Goal: Information Seeking & Learning: Learn about a topic

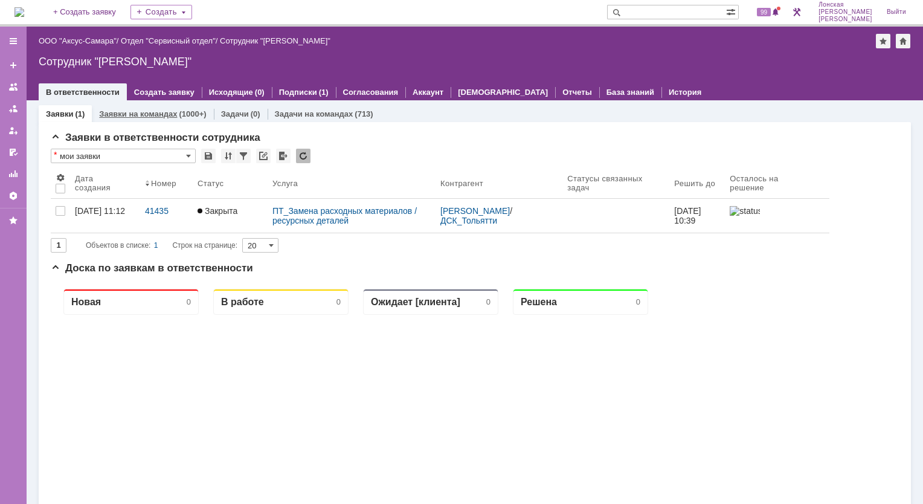
click at [153, 114] on link "Заявки на командах" at bounding box center [138, 113] width 78 height 9
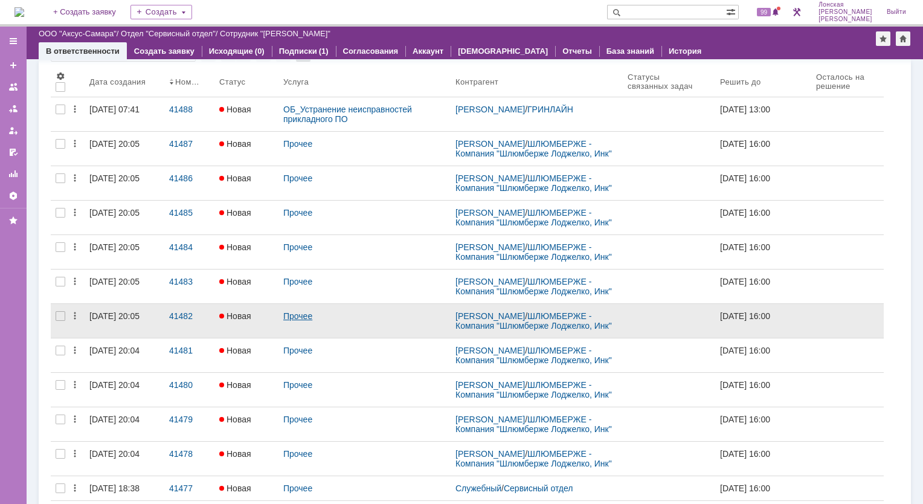
scroll to position [121, 0]
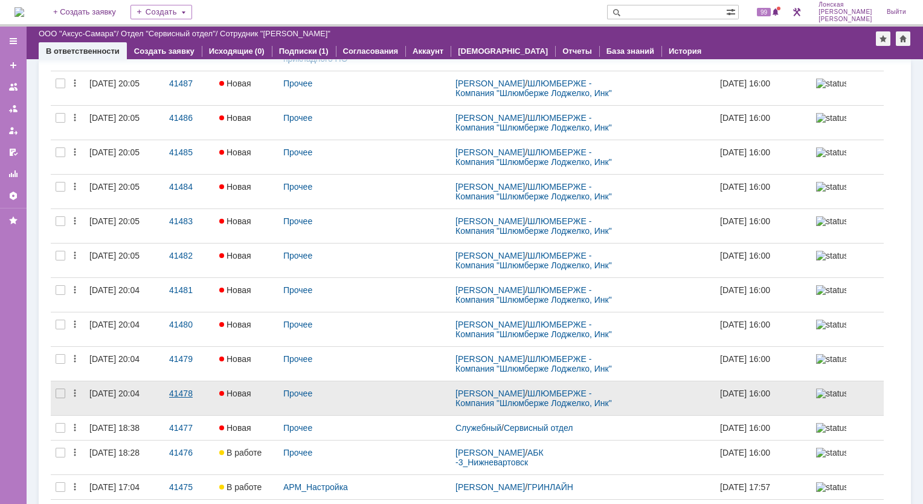
click at [174, 395] on div "41478" at bounding box center [189, 393] width 40 height 10
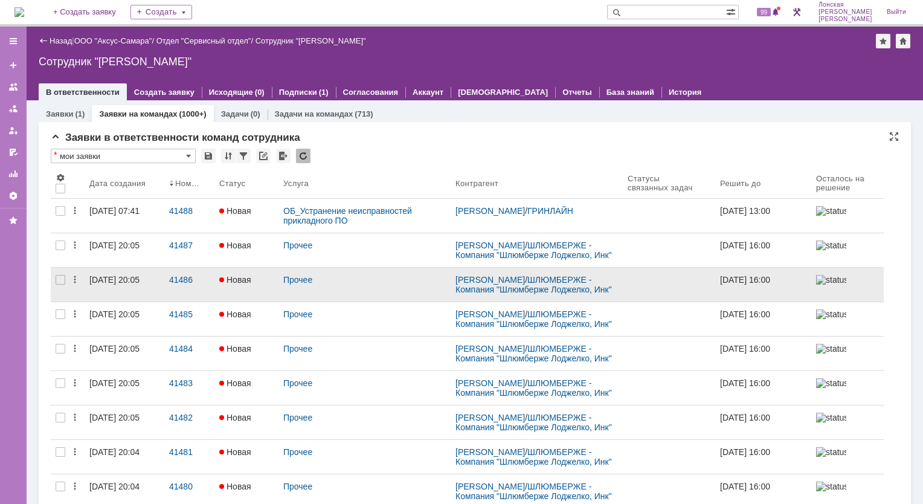
click at [155, 281] on div "[DATE] 20:05" at bounding box center [124, 280] width 70 height 10
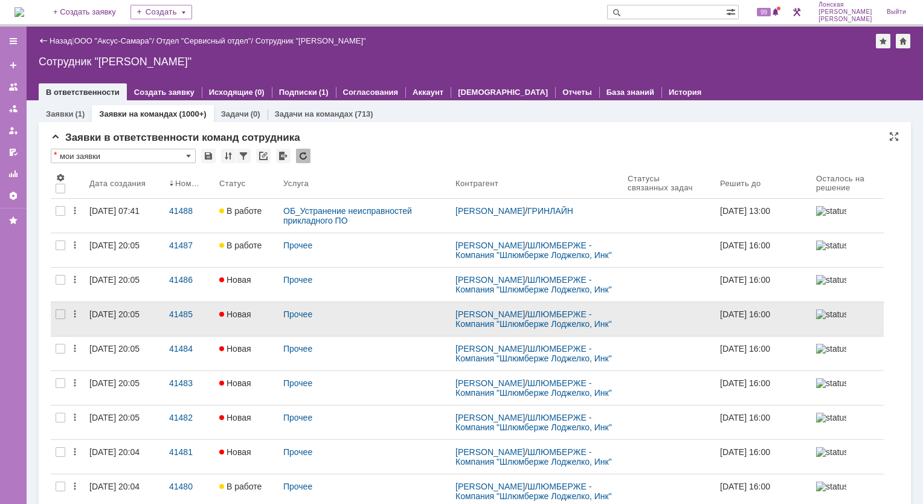
scroll to position [60, 0]
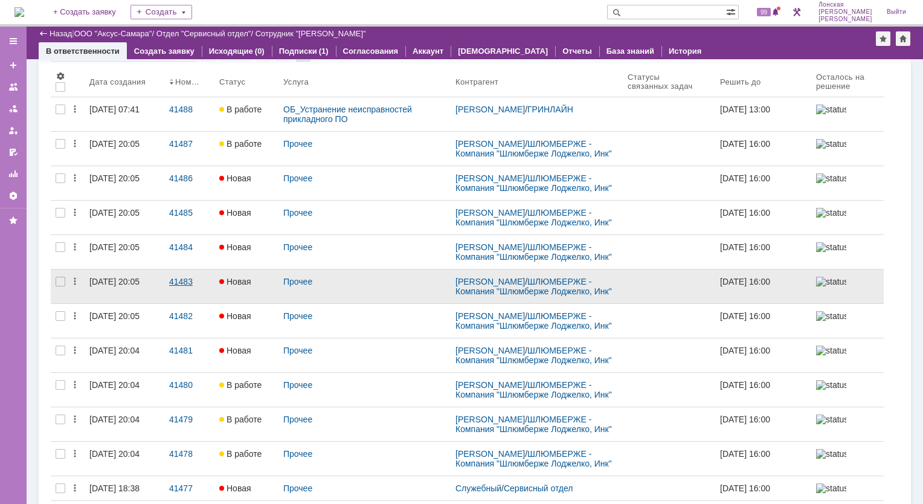
click at [183, 281] on div "41483" at bounding box center [189, 282] width 40 height 10
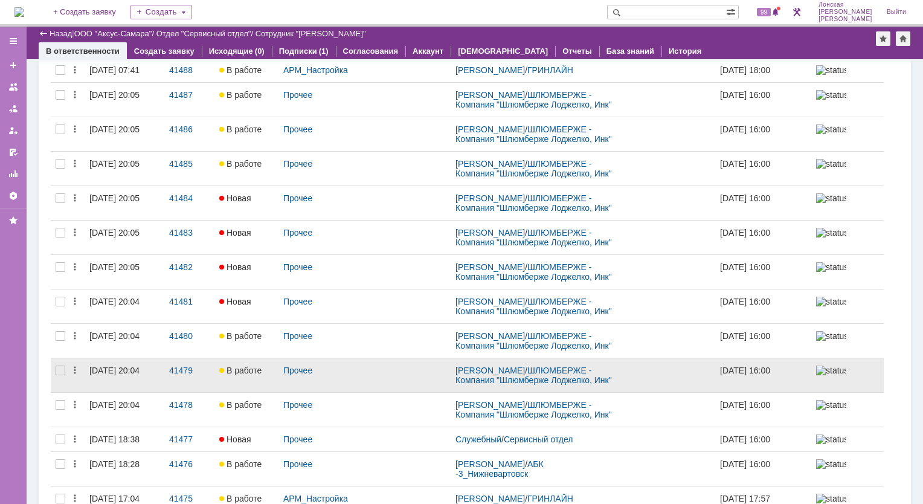
scroll to position [121, 0]
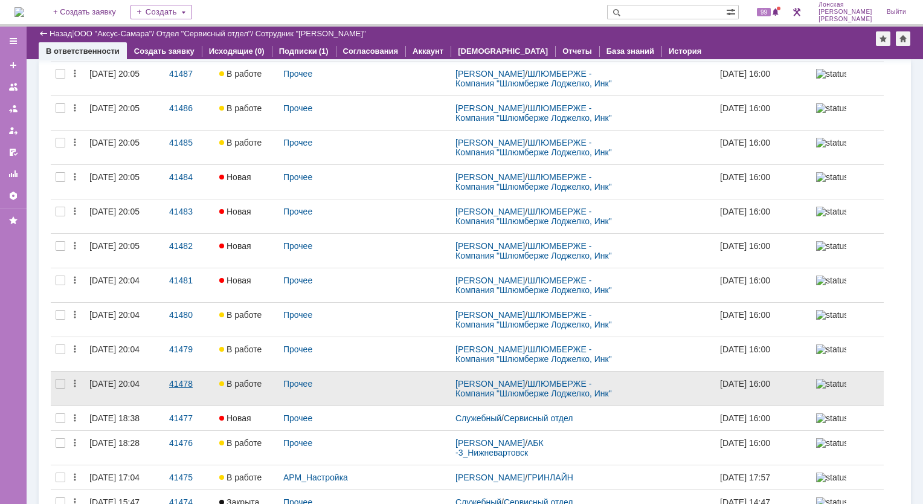
click at [210, 389] on link "41478" at bounding box center [189, 388] width 50 height 34
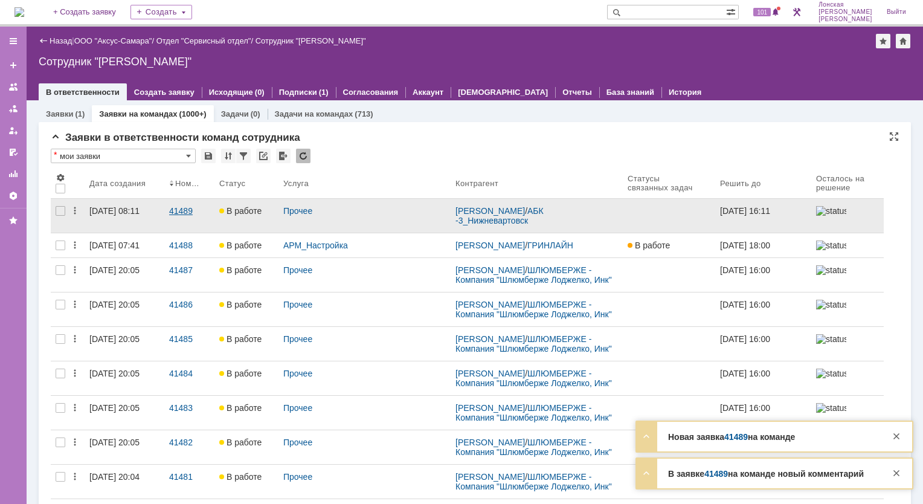
click at [176, 208] on div "41489" at bounding box center [189, 211] width 40 height 10
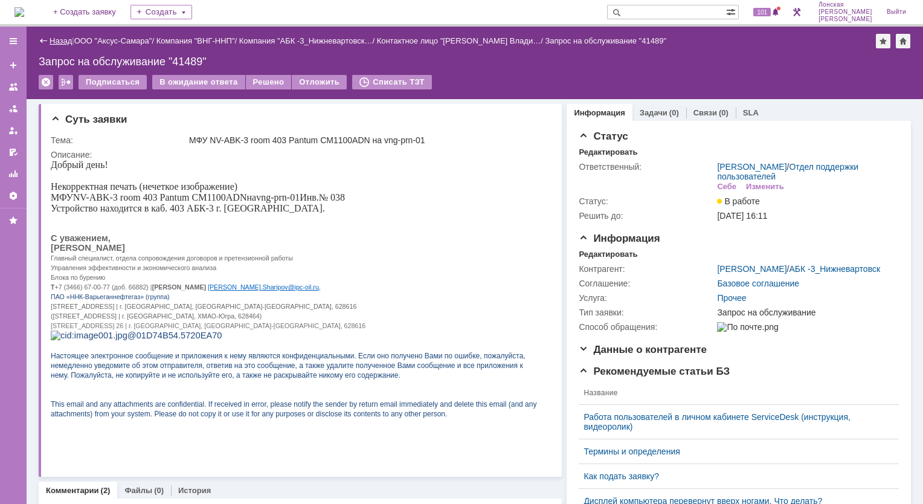
click at [56, 43] on link "Назад" at bounding box center [61, 40] width 22 height 9
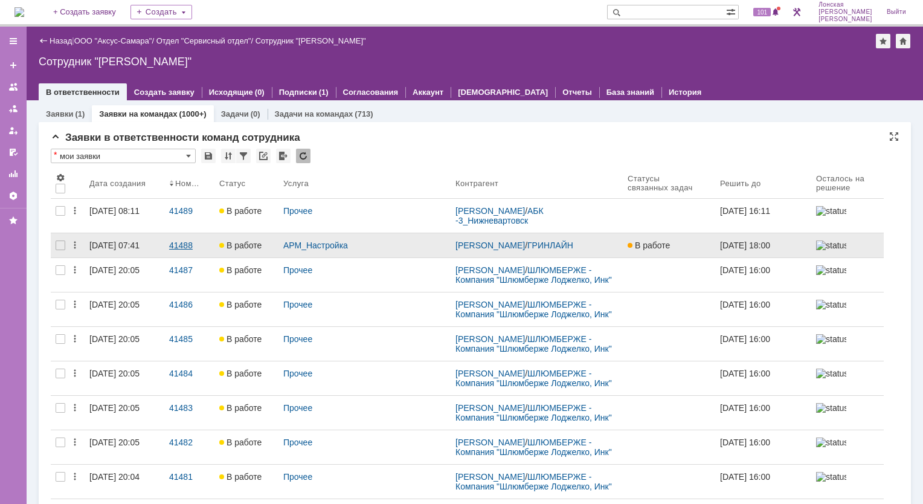
click at [191, 243] on div "41488" at bounding box center [189, 245] width 40 height 10
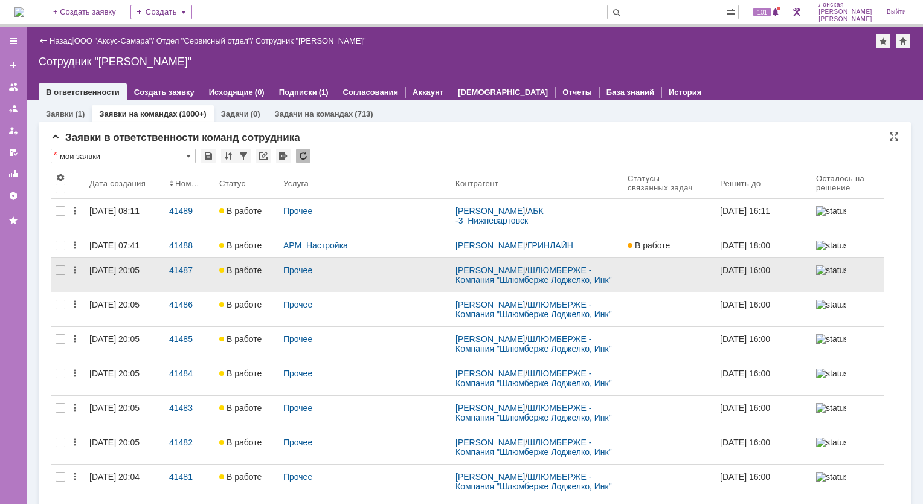
click at [176, 275] on div "41487" at bounding box center [189, 270] width 40 height 10
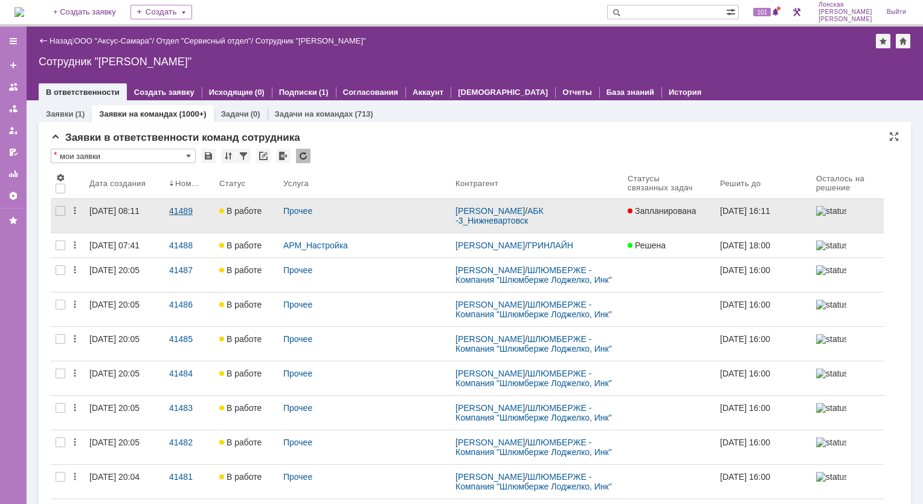
click at [184, 211] on div "41489" at bounding box center [189, 211] width 40 height 10
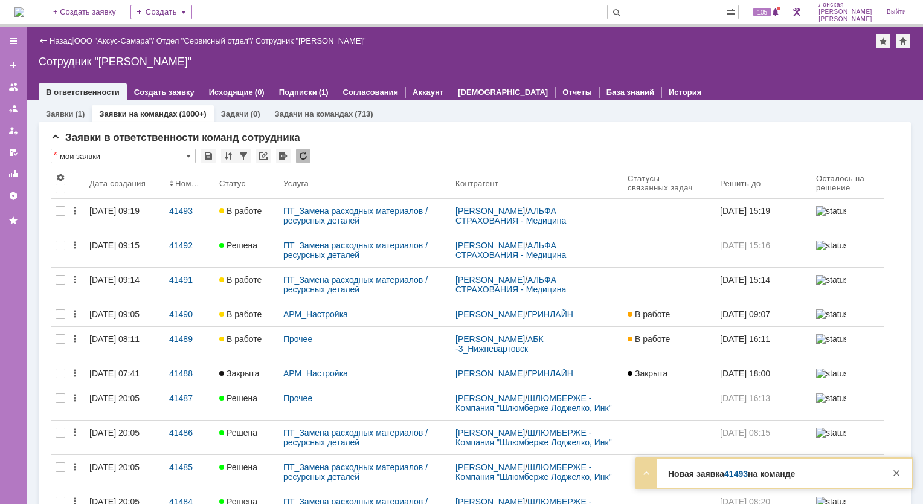
click at [177, 209] on div "41493" at bounding box center [189, 211] width 40 height 10
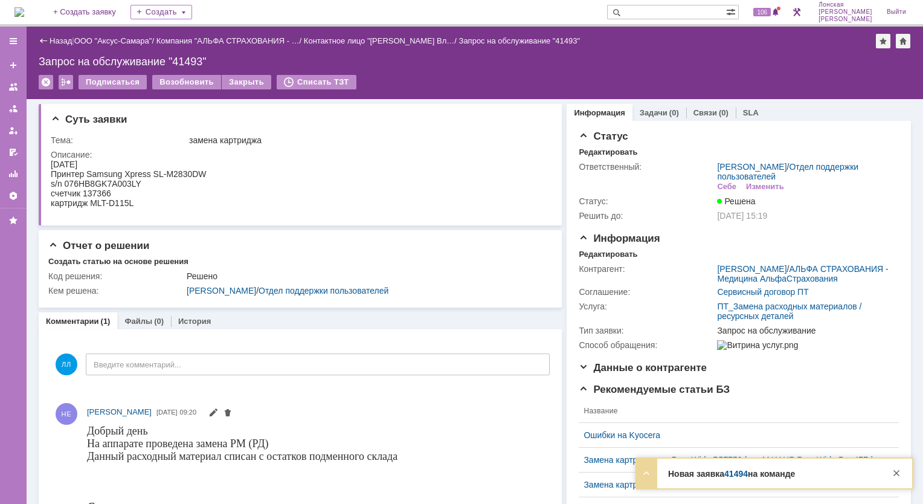
click at [48, 38] on div "Назад" at bounding box center [55, 40] width 33 height 9
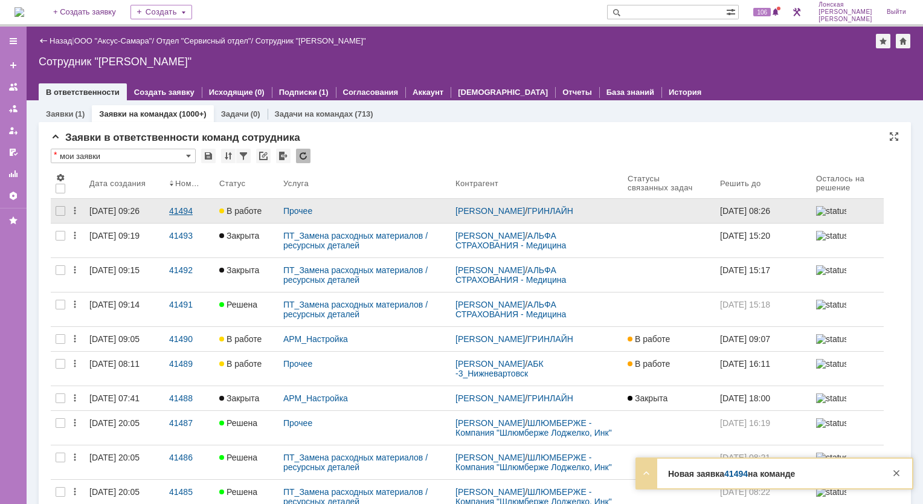
click at [181, 207] on div "41494" at bounding box center [189, 211] width 40 height 10
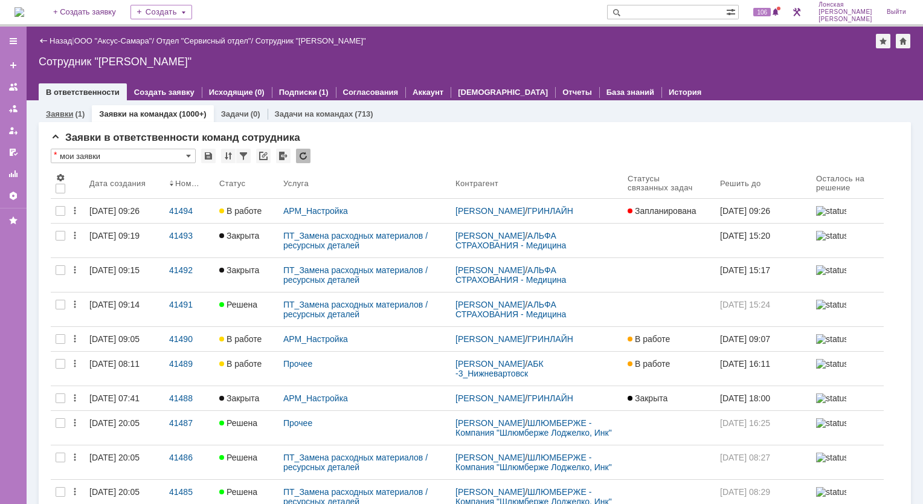
click at [63, 113] on link "Заявки" at bounding box center [59, 113] width 27 height 9
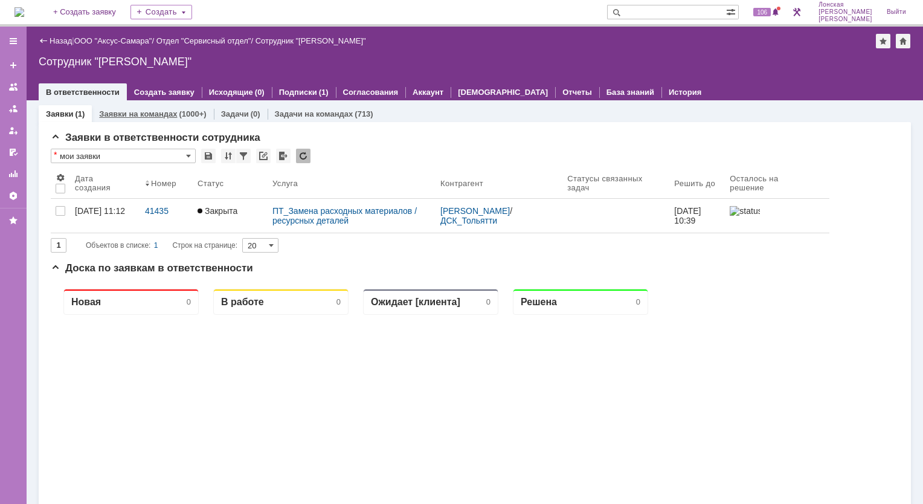
click at [140, 114] on link "Заявки на командах" at bounding box center [138, 113] width 78 height 9
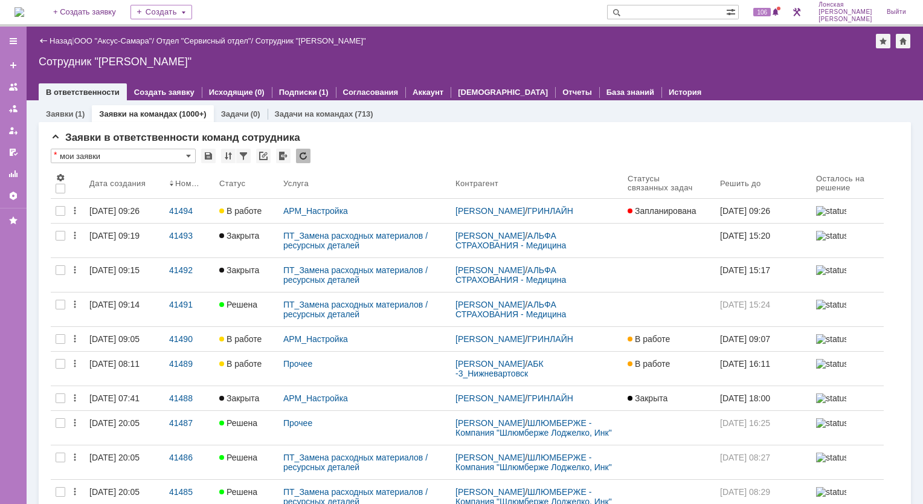
click at [117, 208] on div "[DATE] 09:26" at bounding box center [114, 211] width 50 height 10
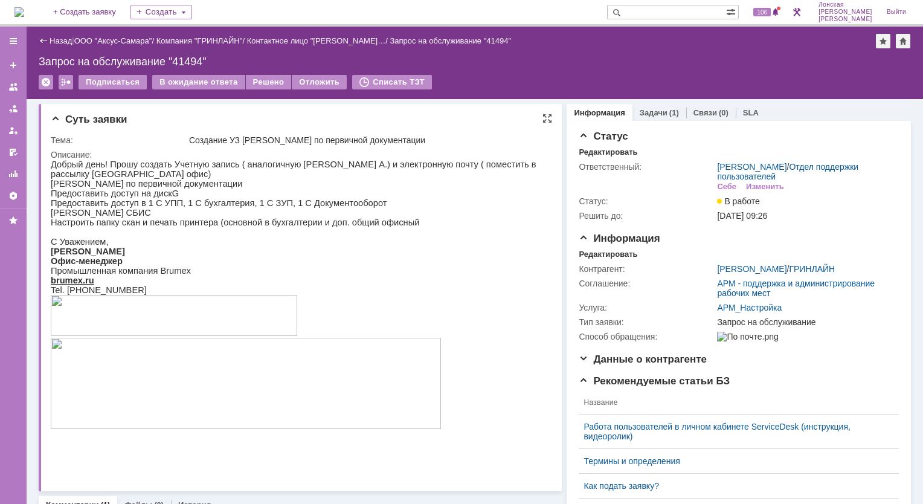
drag, startPoint x: 75, startPoint y: 161, endPoint x: 319, endPoint y: 260, distance: 263.9
click at [319, 256] on p "[PERSON_NAME]" at bounding box center [296, 251] width 490 height 10
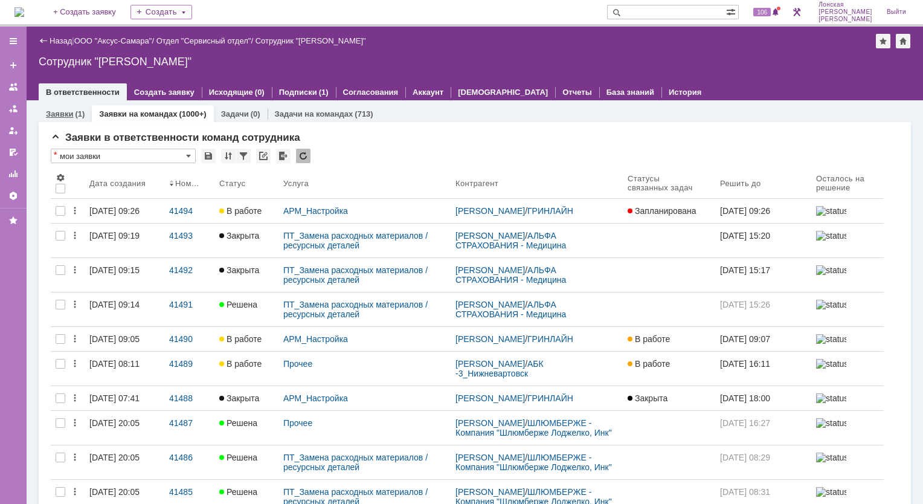
click at [52, 116] on link "Заявки" at bounding box center [59, 113] width 27 height 9
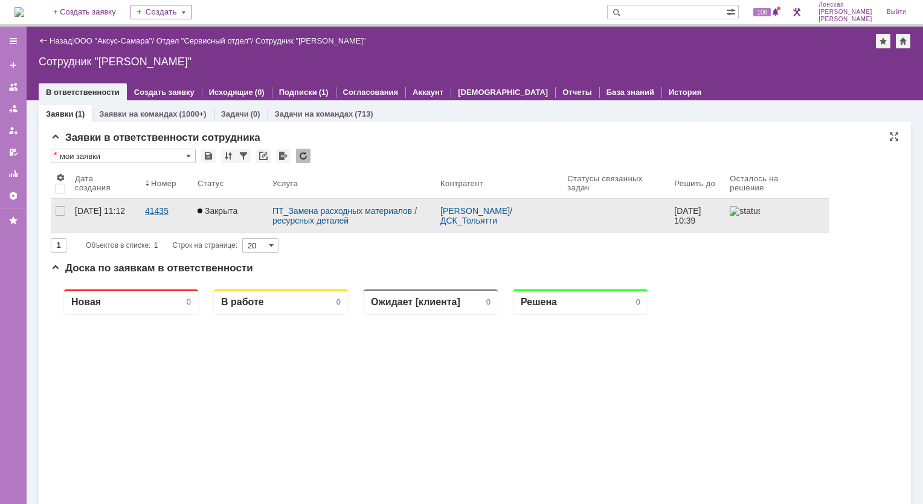
click at [161, 213] on div "41435" at bounding box center [166, 211] width 43 height 10
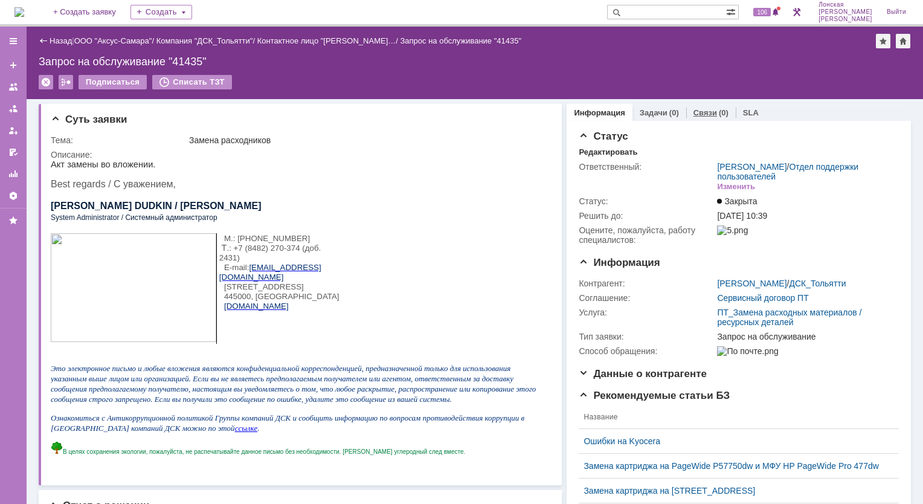
click at [700, 113] on link "Связи" at bounding box center [705, 112] width 24 height 9
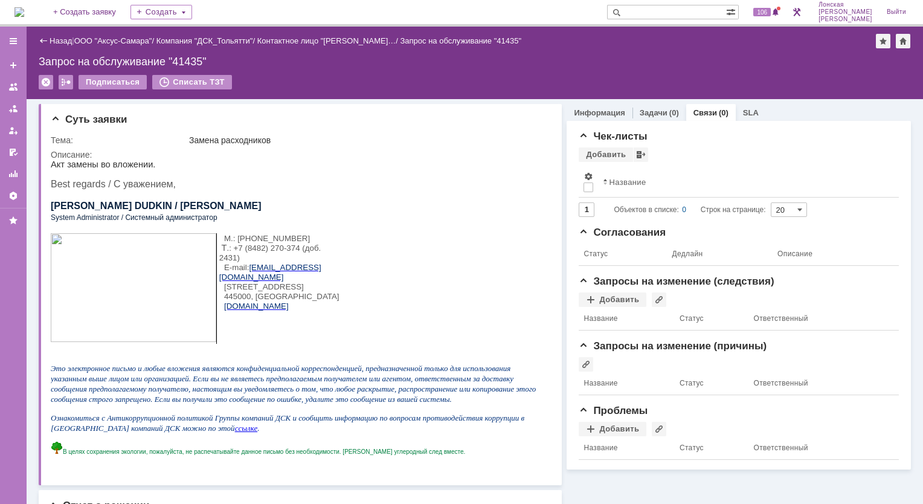
click at [43, 42] on div "Назад" at bounding box center [55, 40] width 33 height 9
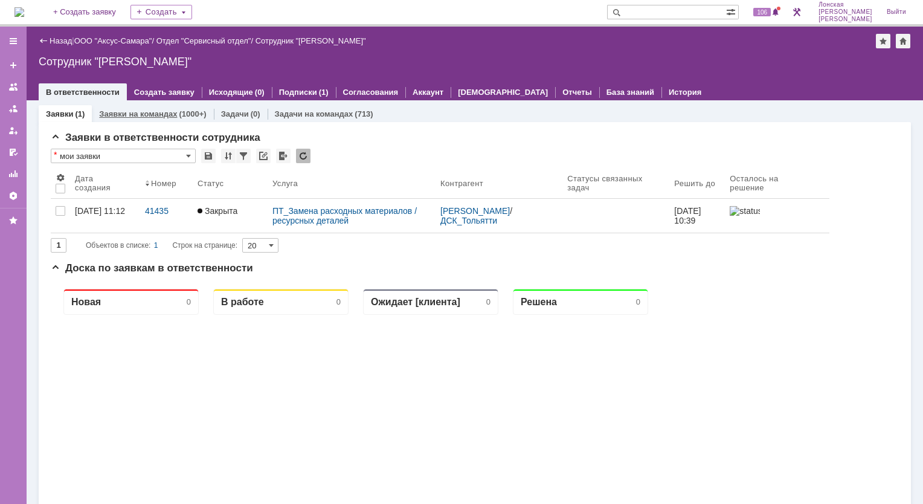
click at [143, 110] on link "Заявки на командах" at bounding box center [138, 113] width 78 height 9
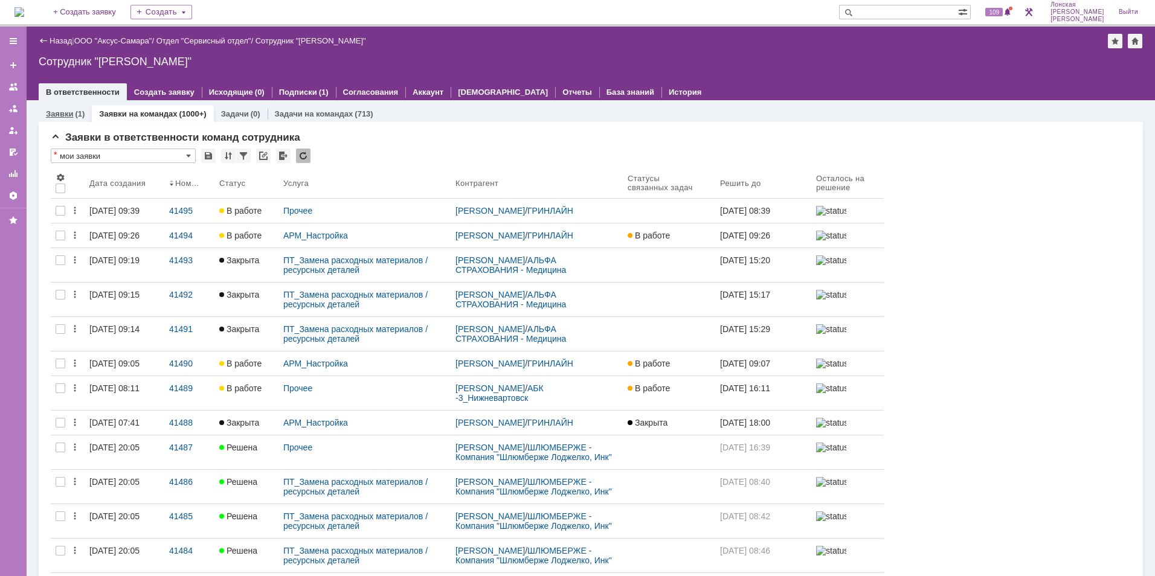
click at [75, 118] on div "(1)" at bounding box center [80, 113] width 10 height 9
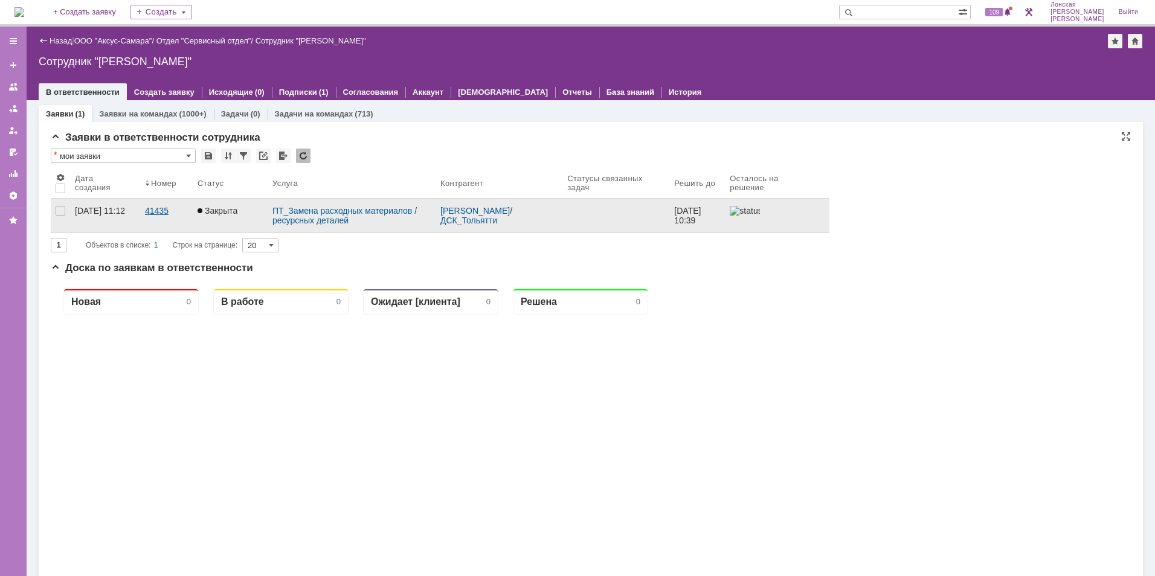
click at [153, 210] on div "41435" at bounding box center [166, 211] width 43 height 10
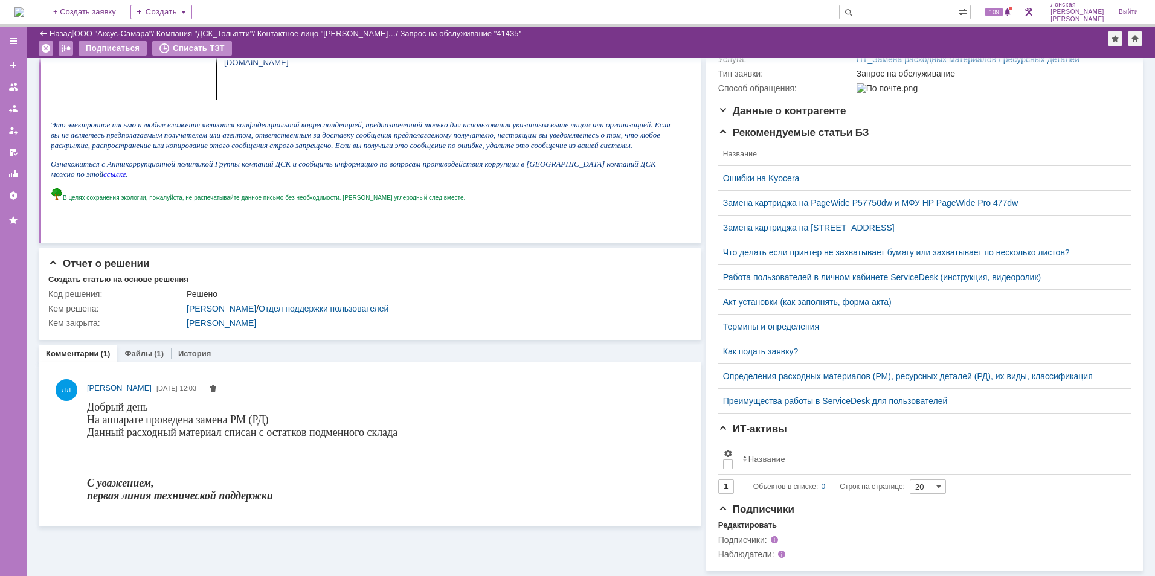
scroll to position [210, 0]
click at [131, 350] on link "Файлы" at bounding box center [138, 353] width 28 height 9
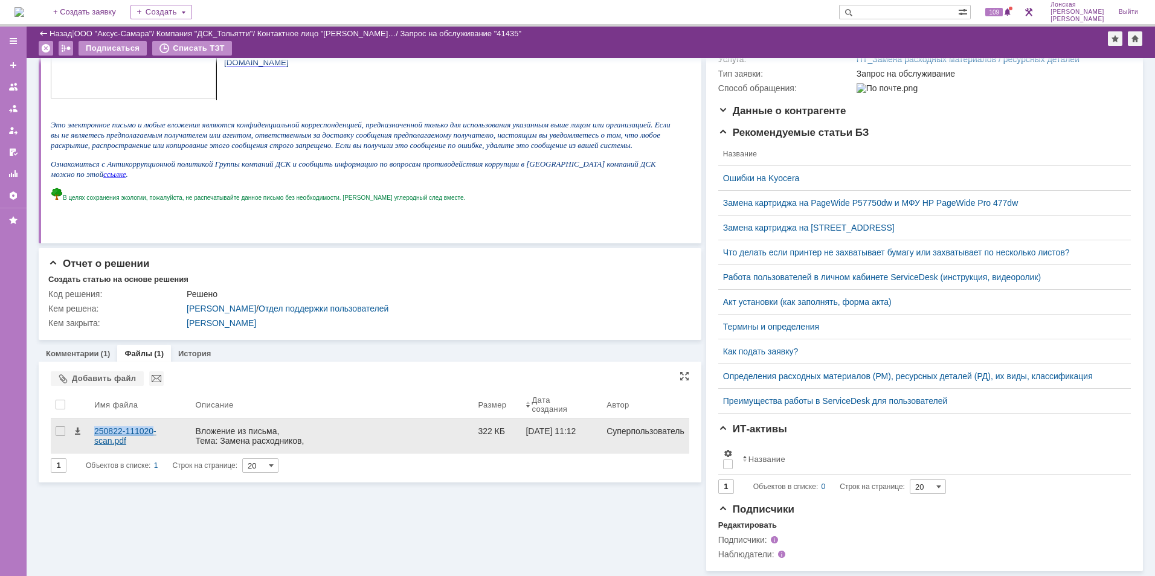
drag, startPoint x: 83, startPoint y: 421, endPoint x: 152, endPoint y: 424, distance: 69.5
click at [152, 424] on tr "250822-111020-scan.pdf Вложение из письма, Тема: Замена расходников, Отправител…" at bounding box center [370, 436] width 638 height 34
drag, startPoint x: 152, startPoint y: 424, endPoint x: 129, endPoint y: 413, distance: 25.9
click at [129, 426] on div "250822-111020-scan.pdf" at bounding box center [140, 435] width 92 height 19
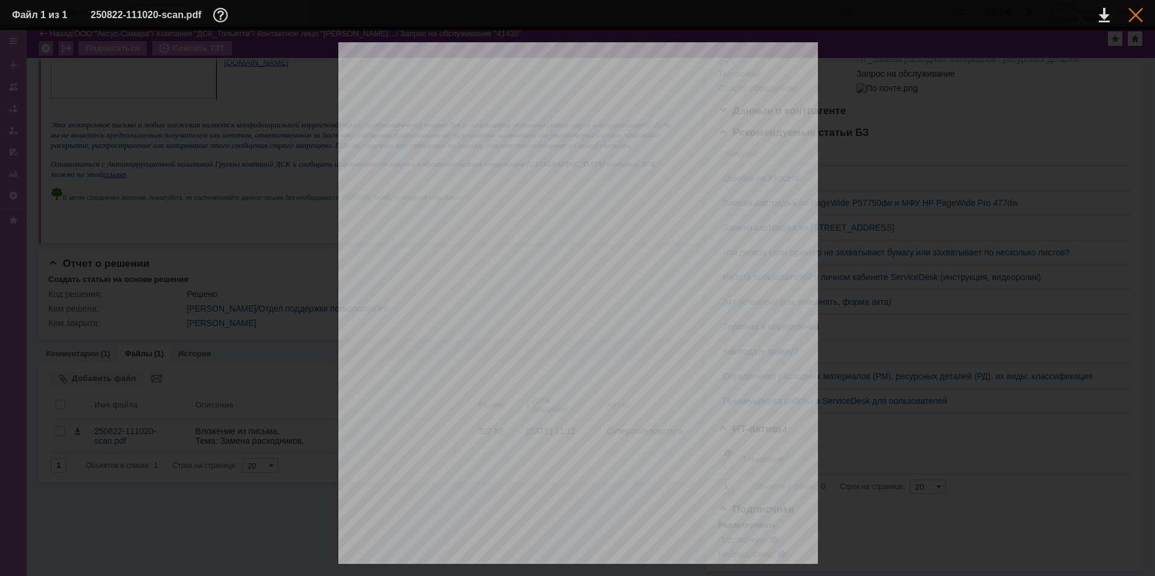
click at [922, 13] on div at bounding box center [1135, 15] width 14 height 14
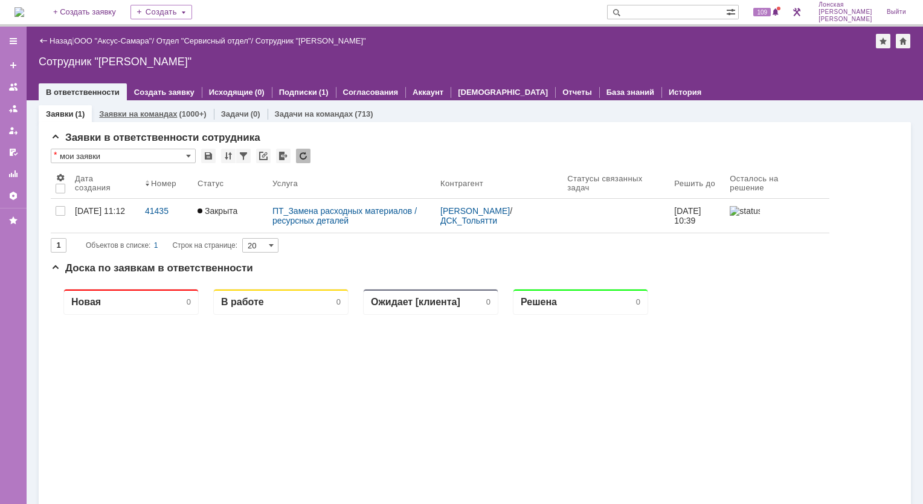
click at [152, 112] on link "Заявки на командах" at bounding box center [138, 113] width 78 height 9
click at [112, 112] on link "Заявки на командах" at bounding box center [138, 113] width 78 height 9
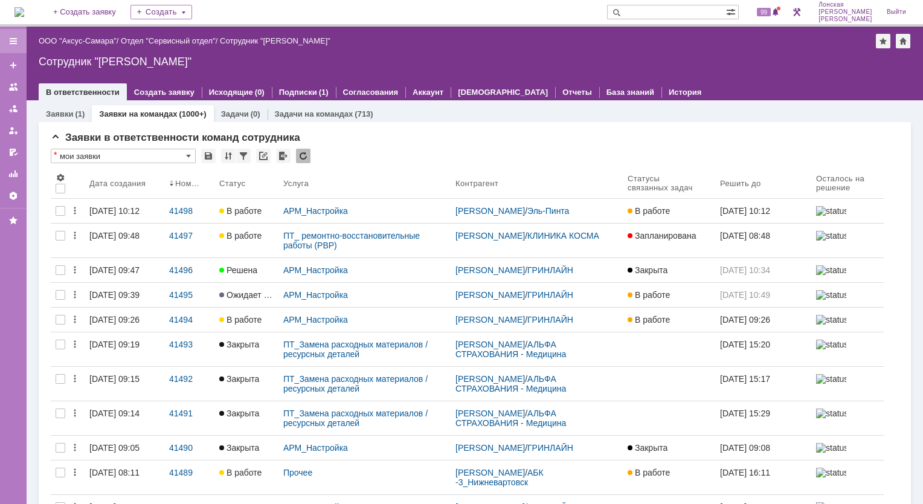
click at [14, 40] on div at bounding box center [13, 41] width 10 height 10
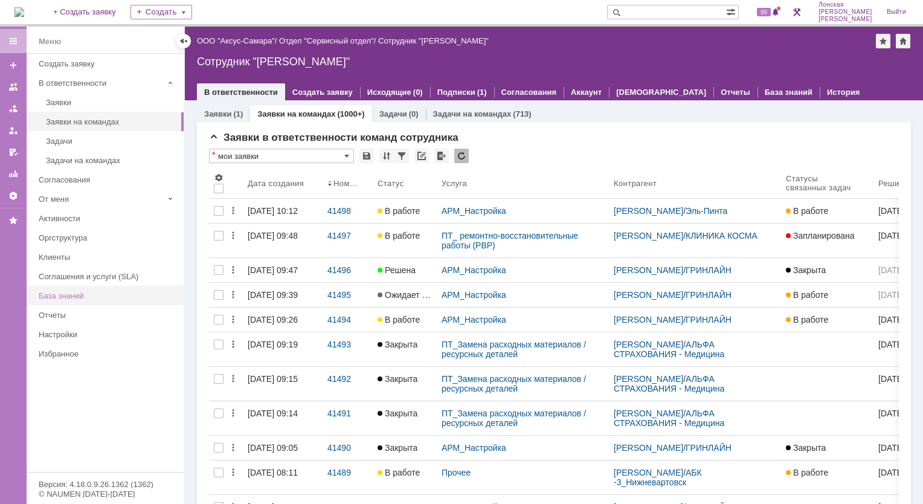
click at [82, 293] on div "База знаний" at bounding box center [108, 295] width 138 height 9
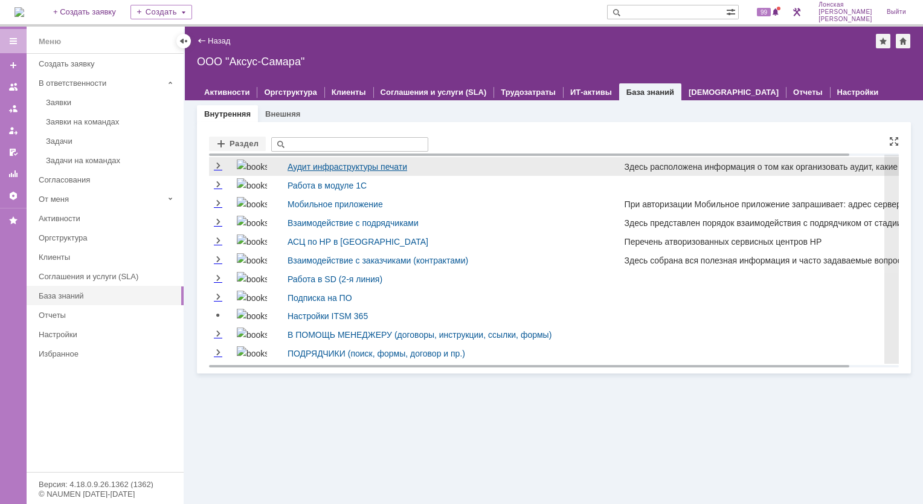
click at [312, 164] on link "Аудит инфраструктуры печати" at bounding box center [347, 167] width 120 height 10
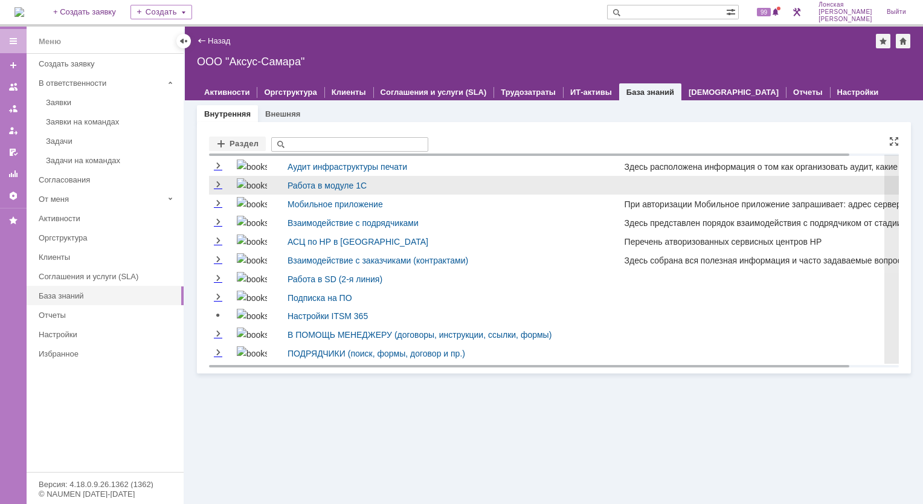
click at [368, 186] on div "Работа в модуле 1С" at bounding box center [449, 185] width 324 height 14
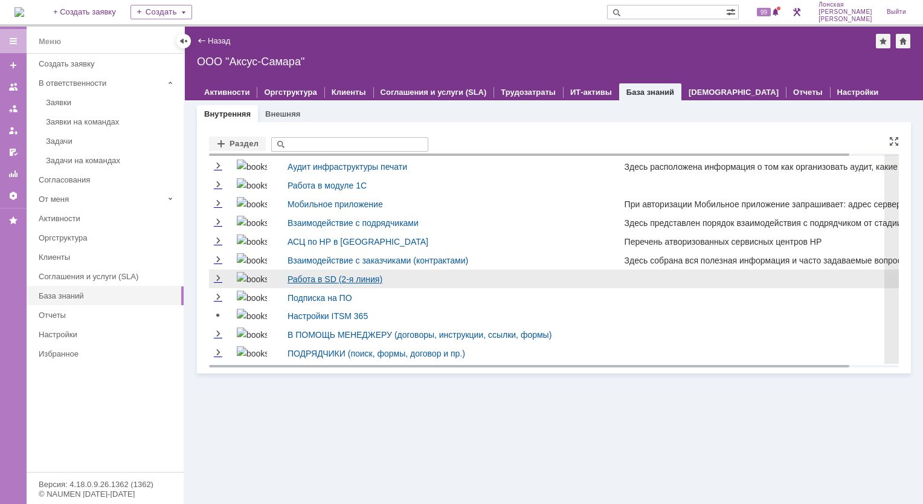
click at [312, 274] on link "Работа в SD (2-я линия)" at bounding box center [334, 279] width 95 height 10
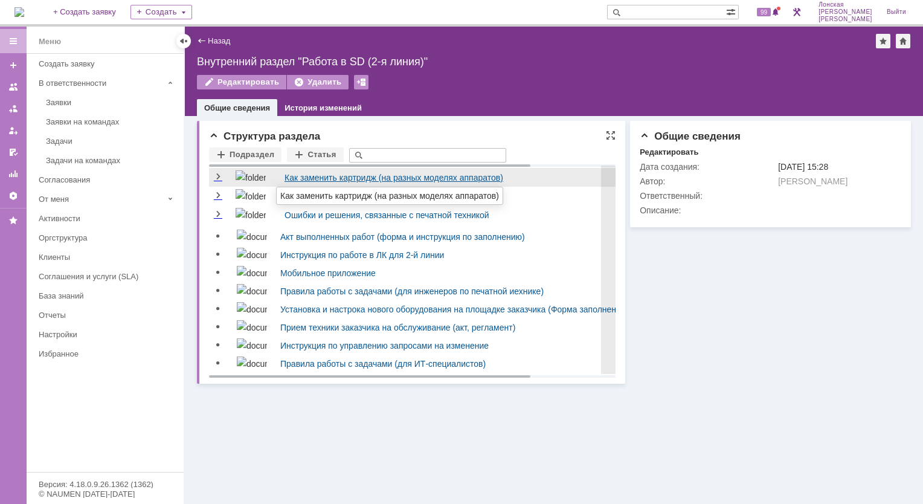
click at [306, 178] on link "Как заменить картридж (на разных моделях аппаратов)" at bounding box center [393, 178] width 219 height 10
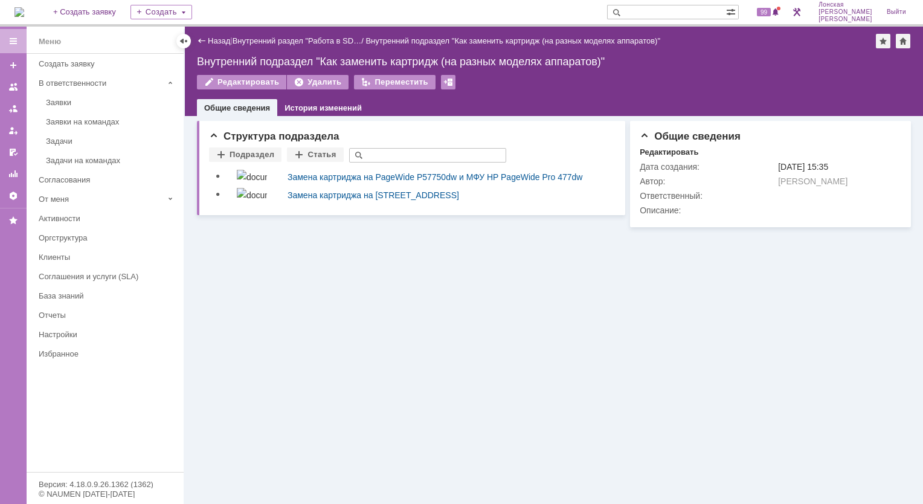
click at [307, 179] on link "Замена картриджа на PageWide P57750dw и МФУ HP PageWide Pro 477dw" at bounding box center [434, 177] width 295 height 10
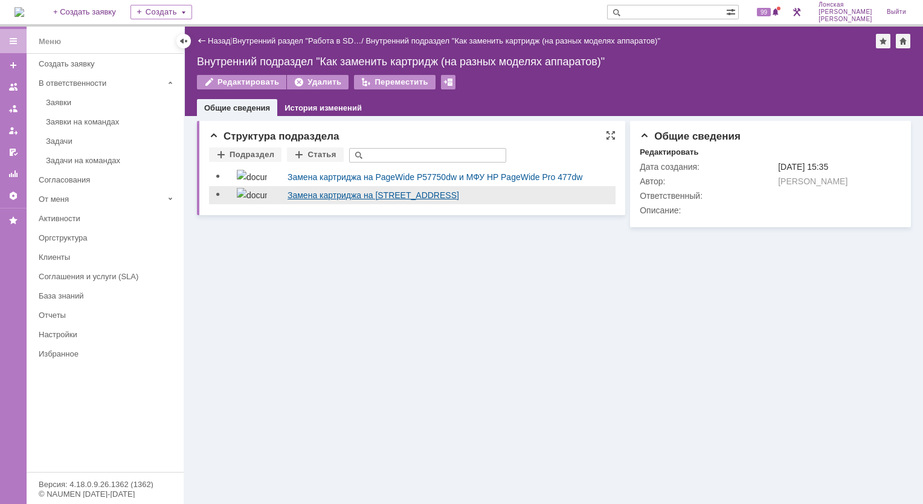
click at [382, 197] on link "Замена картриджа на [STREET_ADDRESS]" at bounding box center [372, 195] width 171 height 10
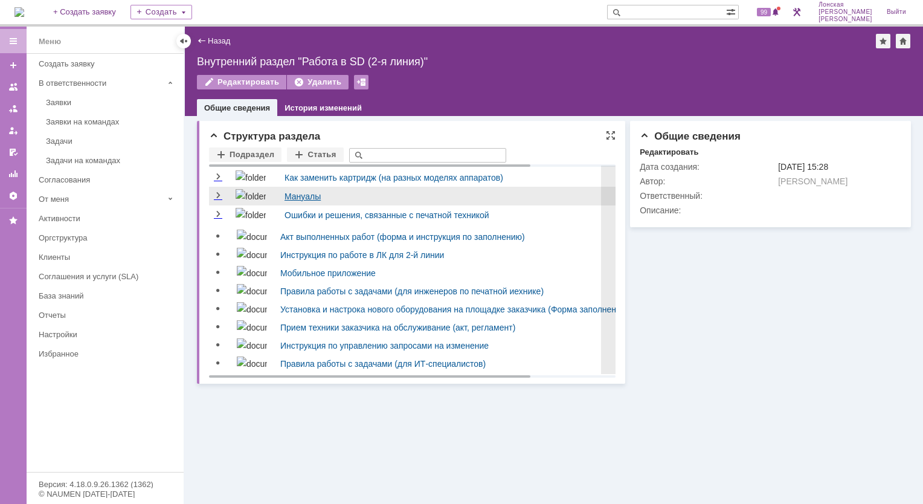
click at [305, 199] on link "Мануалы" at bounding box center [302, 196] width 36 height 10
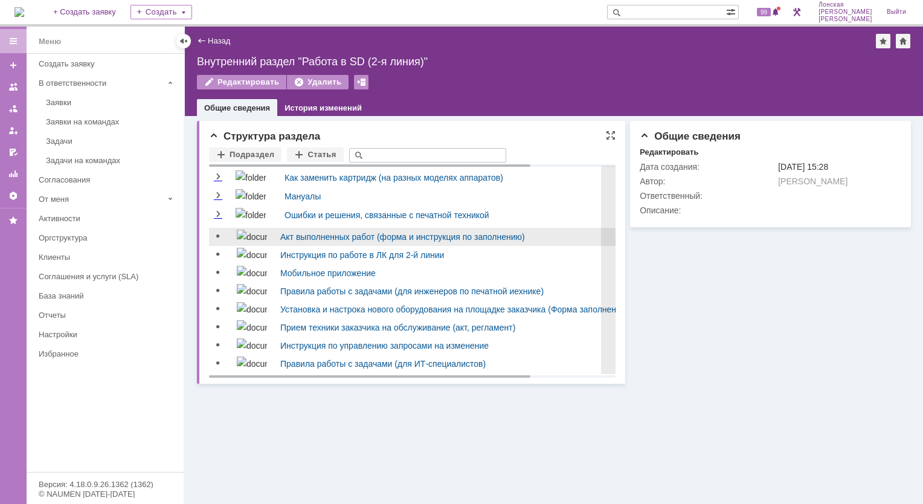
click at [361, 244] on td "Акт выполненных работ (форма и инструкция по заполнению)" at bounding box center [468, 237] width 393 height 18
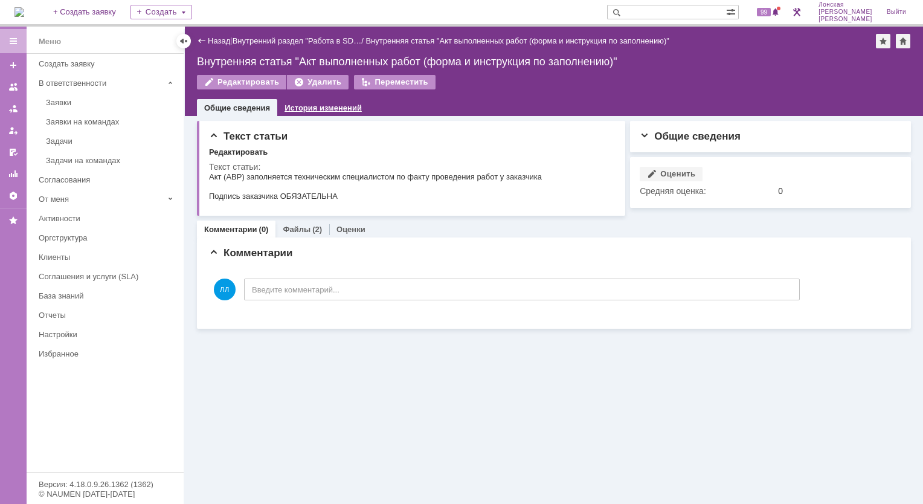
click at [307, 106] on link "История изменений" at bounding box center [322, 107] width 77 height 9
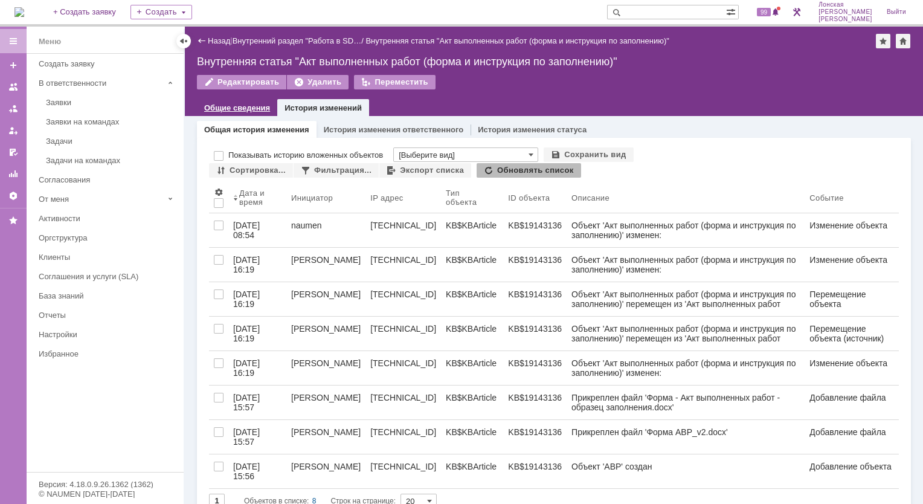
click at [248, 115] on div "Общие сведения" at bounding box center [237, 108] width 80 height 18
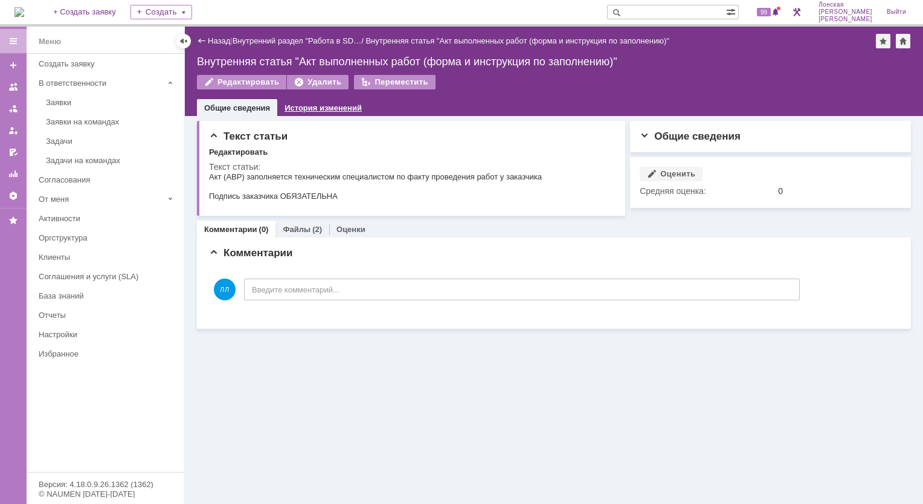
click at [295, 115] on div "История изменений" at bounding box center [323, 108] width 92 height 18
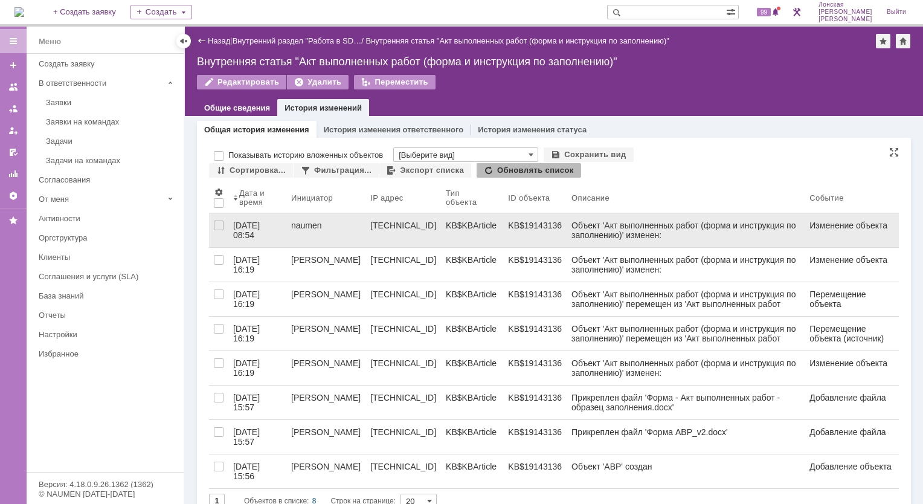
click at [682, 231] on div "Объект 'Акт выполненных работ (форма и инструкция по заполнению)' изменен: Икон…" at bounding box center [685, 229] width 228 height 19
click at [583, 231] on div "Объект 'Акт выполненных работ (форма и инструкция по заполнению)' изменен: Икон…" at bounding box center [685, 229] width 228 height 19
click at [251, 224] on div "15.03.2022 08:54" at bounding box center [247, 229] width 29 height 19
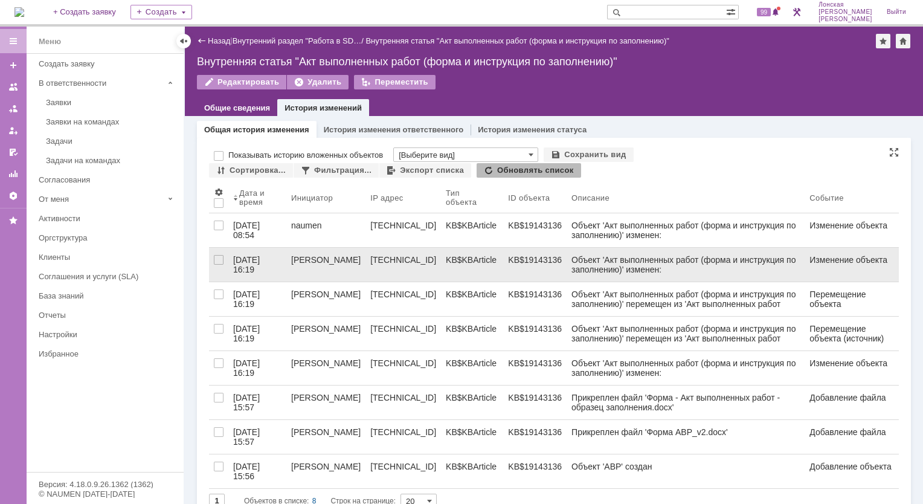
click at [307, 259] on div "[PERSON_NAME]" at bounding box center [325, 260] width 69 height 10
click at [582, 266] on div "Объект 'Акт выполненных работ (форма и инструкция по заполнению)' изменен: Разд…" at bounding box center [685, 264] width 228 height 19
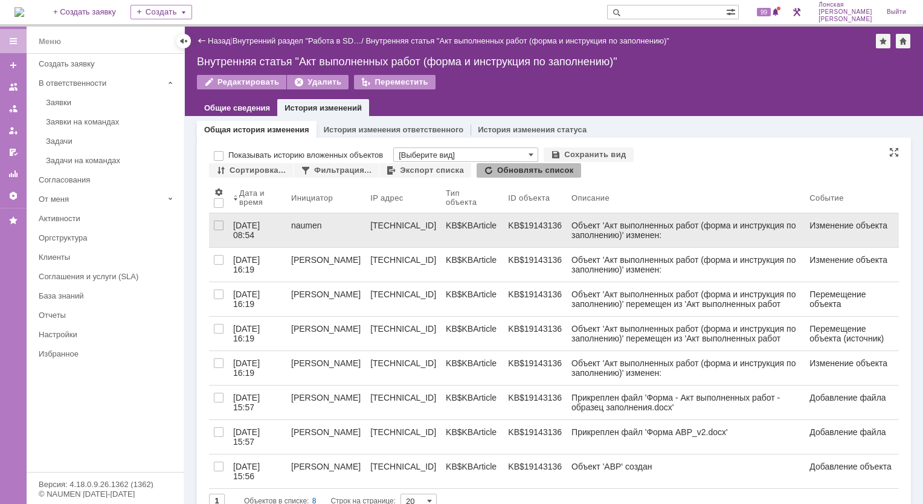
click at [824, 226] on div "Изменение объекта" at bounding box center [851, 225] width 85 height 10
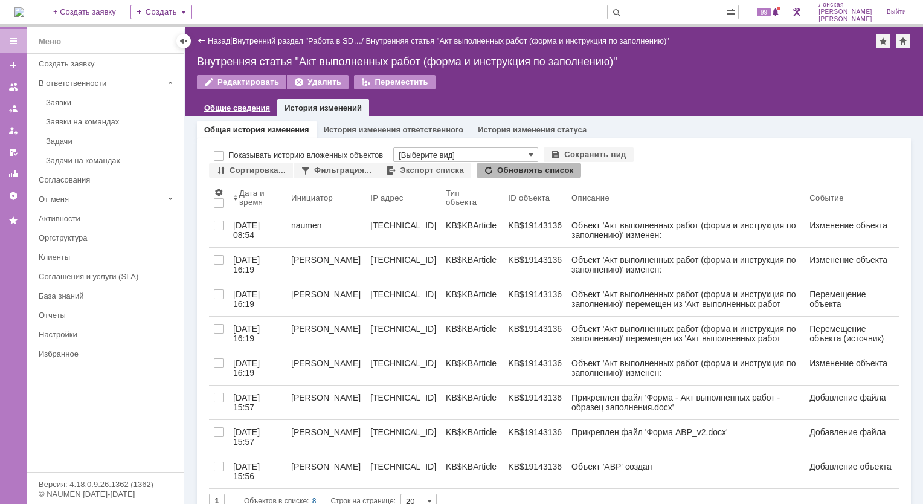
click at [218, 107] on link "Общие сведения" at bounding box center [237, 107] width 66 height 9
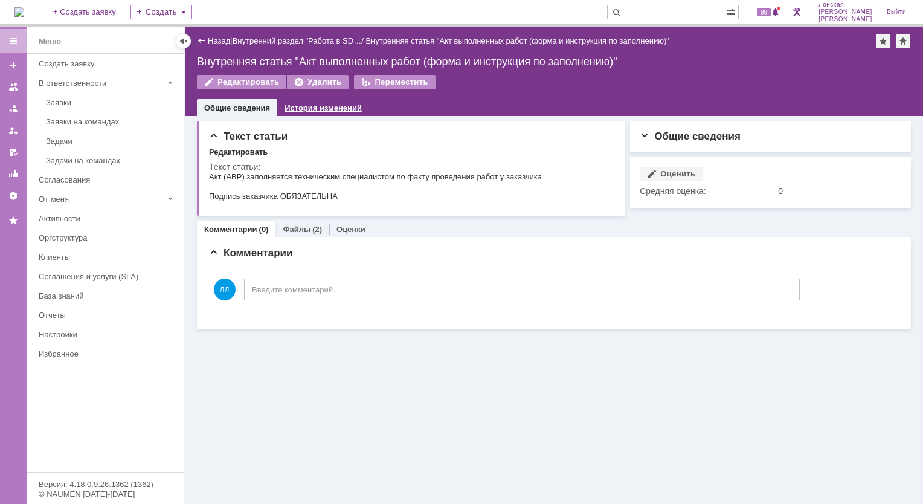
click at [280, 107] on div "История изменений" at bounding box center [323, 108] width 92 height 18
click at [72, 296] on div "База знаний" at bounding box center [108, 295] width 138 height 9
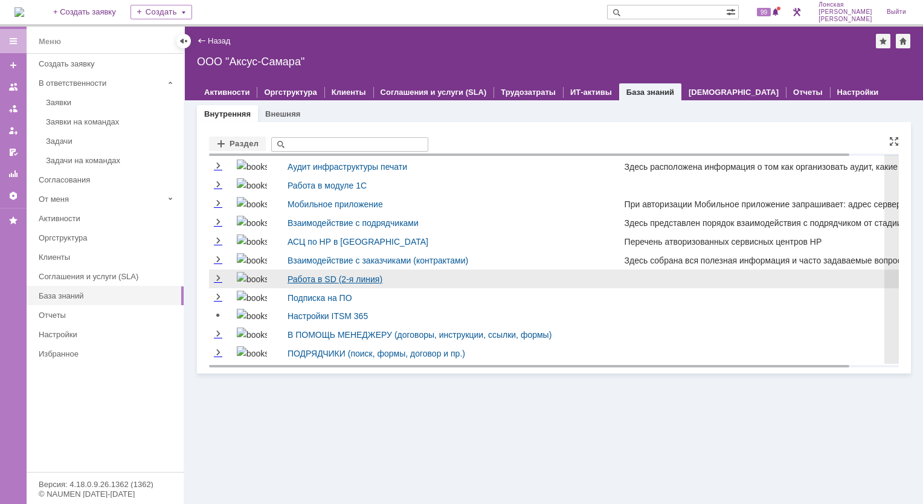
click at [341, 279] on link "Работа в SD (2-я линия)" at bounding box center [334, 279] width 95 height 10
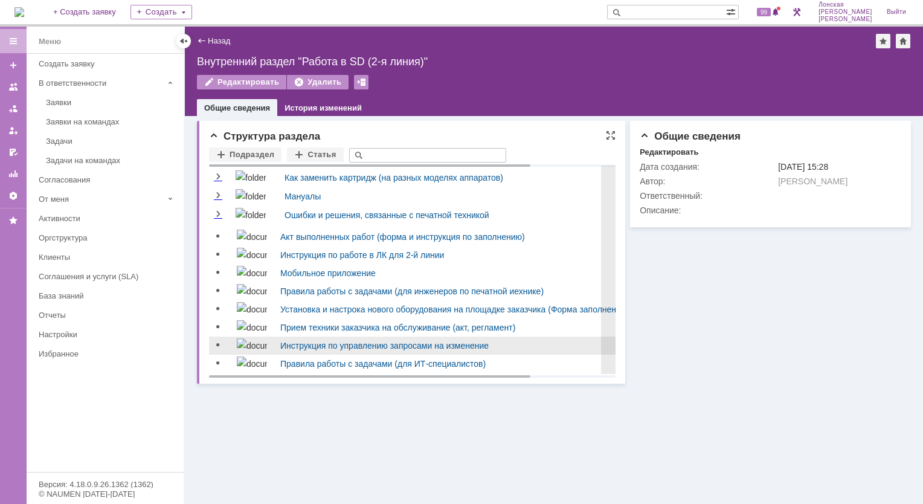
click at [438, 353] on div "Инструкция по управлению запросами на изменение" at bounding box center [470, 345] width 380 height 14
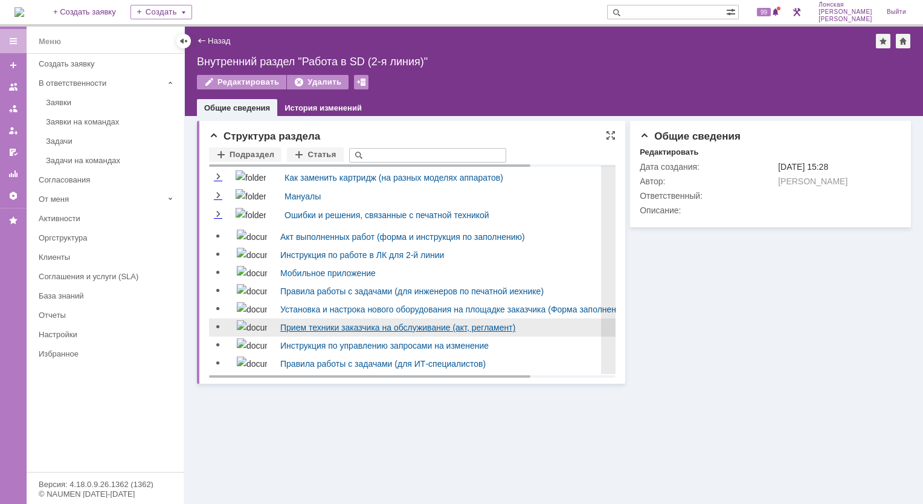
click at [426, 331] on link "Прием техники заказчика на обслуживание (акт, регламент)" at bounding box center [397, 327] width 235 height 10
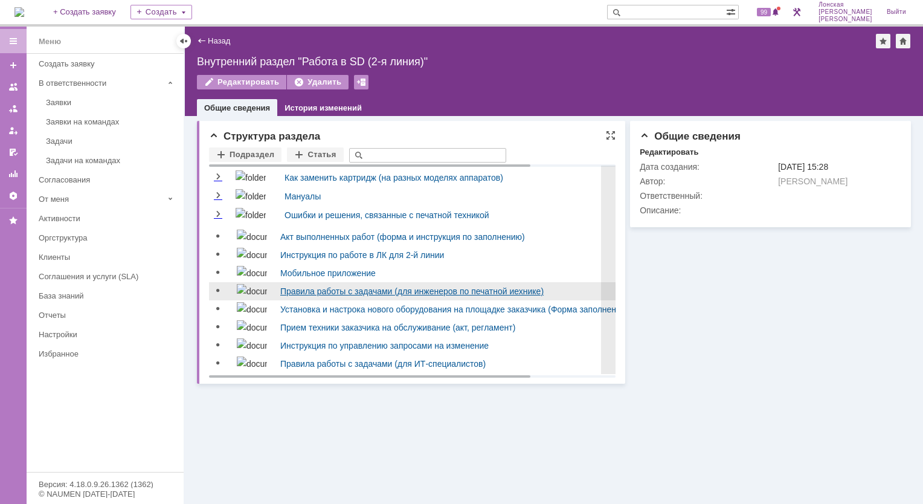
click at [343, 295] on link "Правила работы с задачами (для инженеров по печатной иехнике)" at bounding box center [411, 291] width 263 height 10
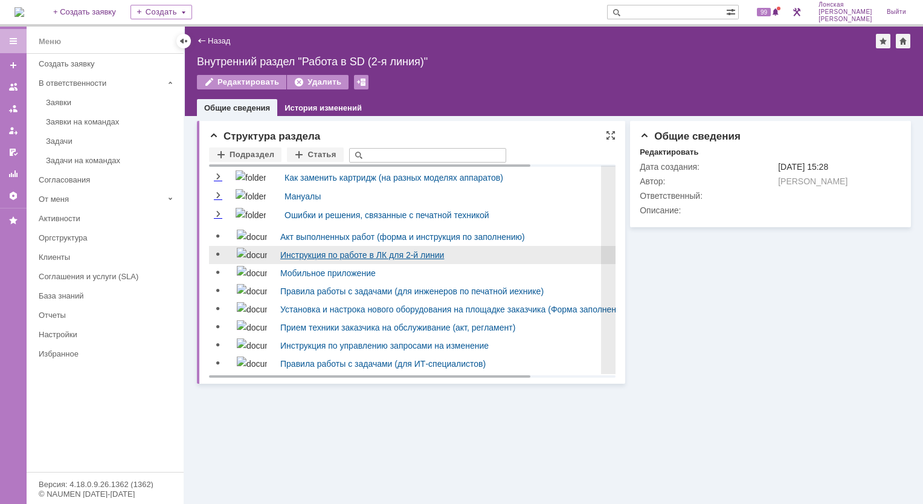
click at [386, 254] on link "Инструкция по работе в ЛК для 2-й линии" at bounding box center [362, 255] width 164 height 10
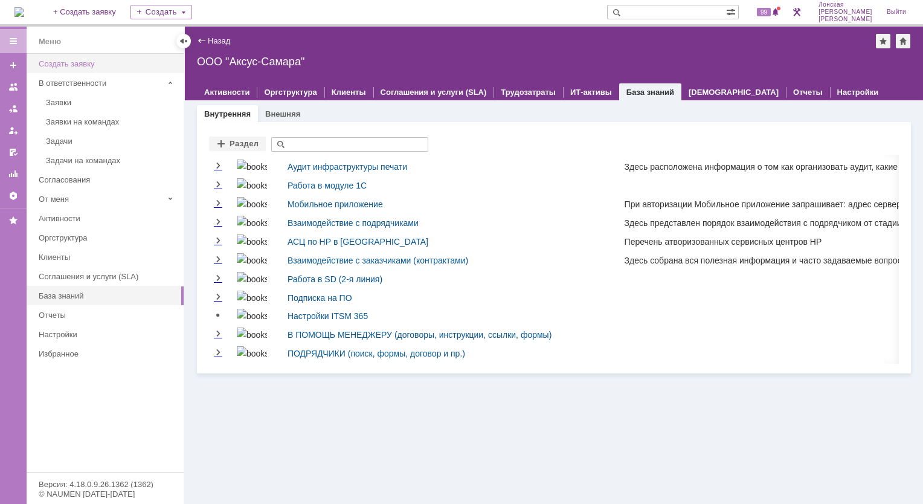
click at [75, 66] on div "Создать заявку" at bounding box center [108, 63] width 138 height 9
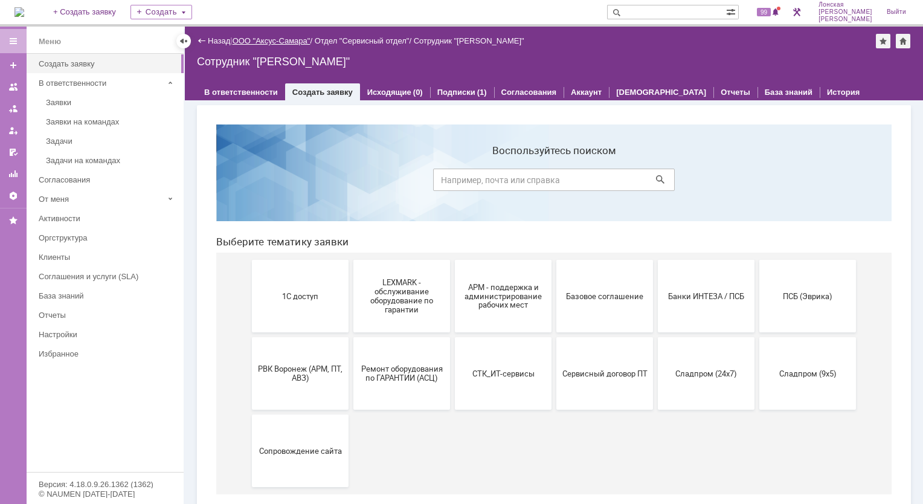
click at [287, 42] on link "ООО "Аксус-Самара"" at bounding box center [271, 40] width 78 height 9
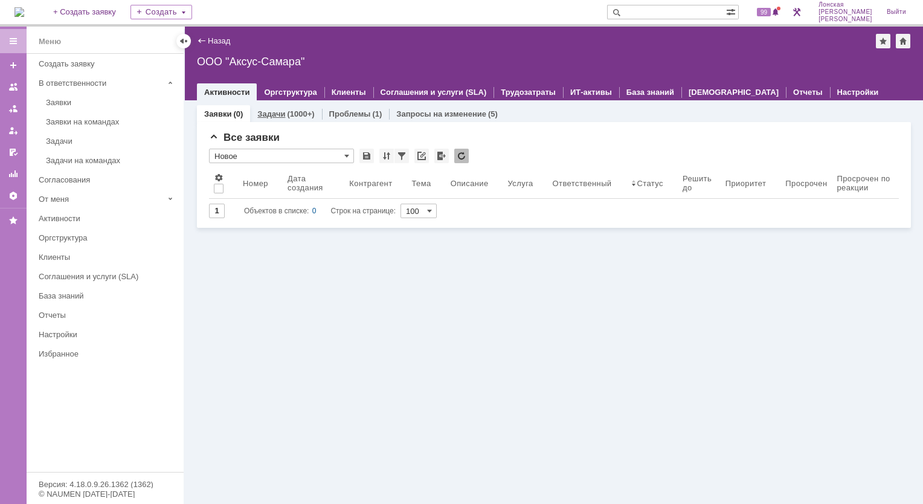
click at [283, 116] on link "Задачи" at bounding box center [271, 113] width 28 height 9
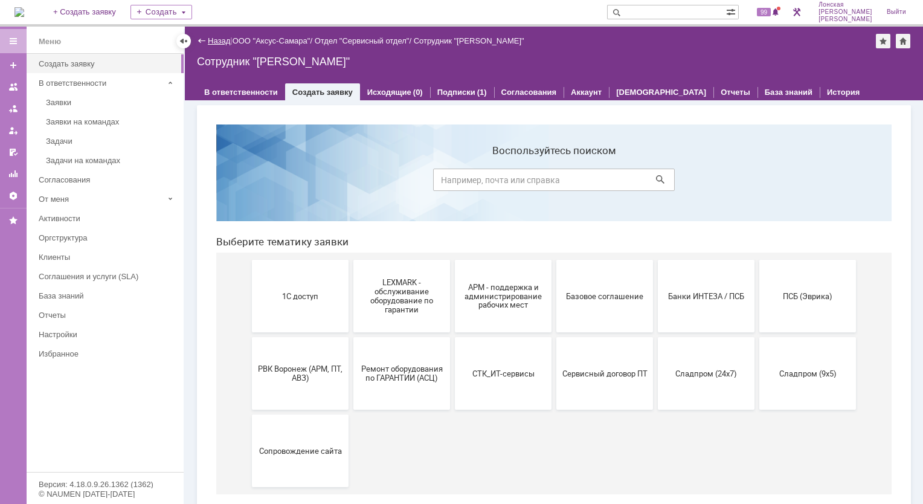
click at [220, 40] on link "Назад" at bounding box center [219, 40] width 22 height 9
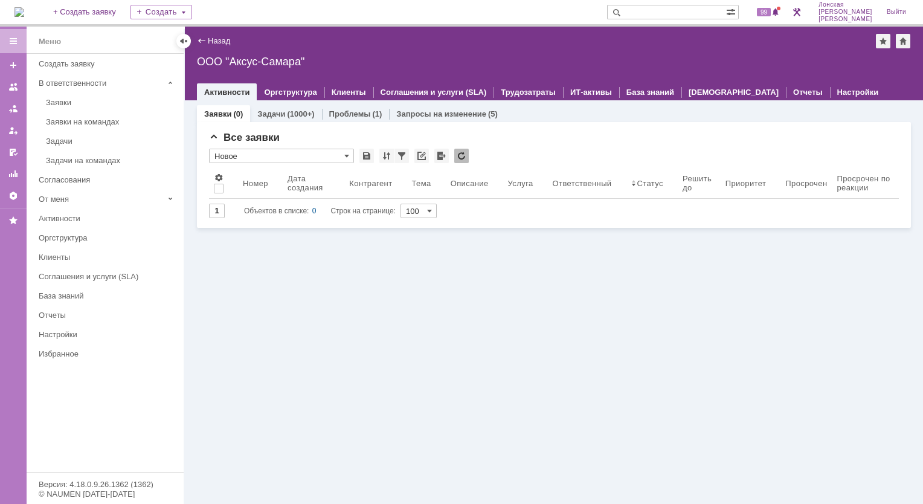
click at [200, 45] on div "Назад" at bounding box center [213, 40] width 33 height 9
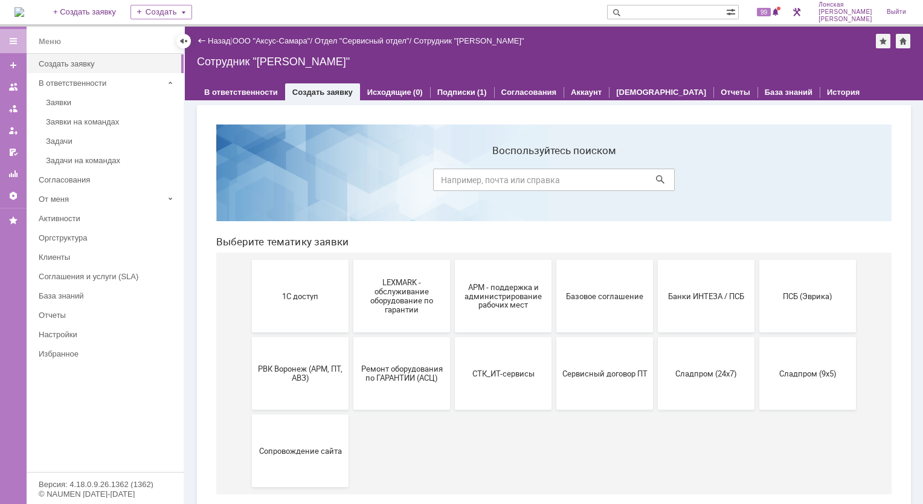
click at [200, 45] on div "Назад" at bounding box center [213, 40] width 33 height 9
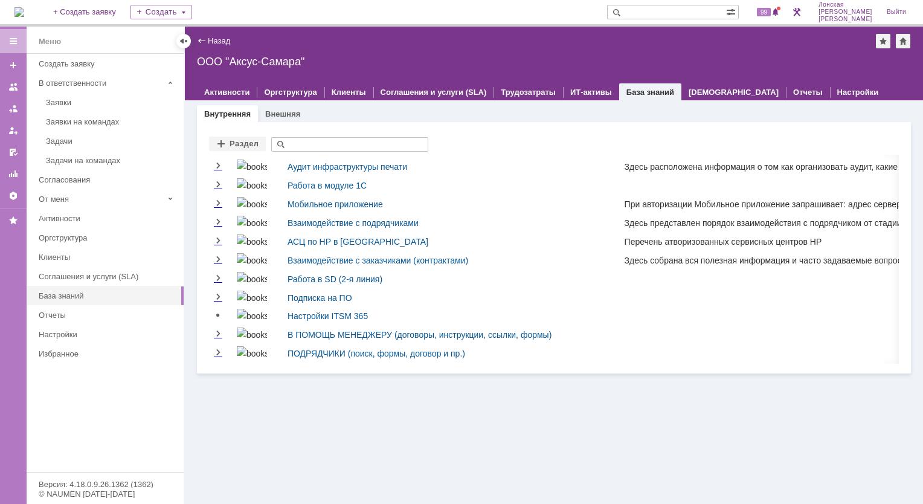
click at [198, 44] on div "Назад" at bounding box center [213, 40] width 33 height 9
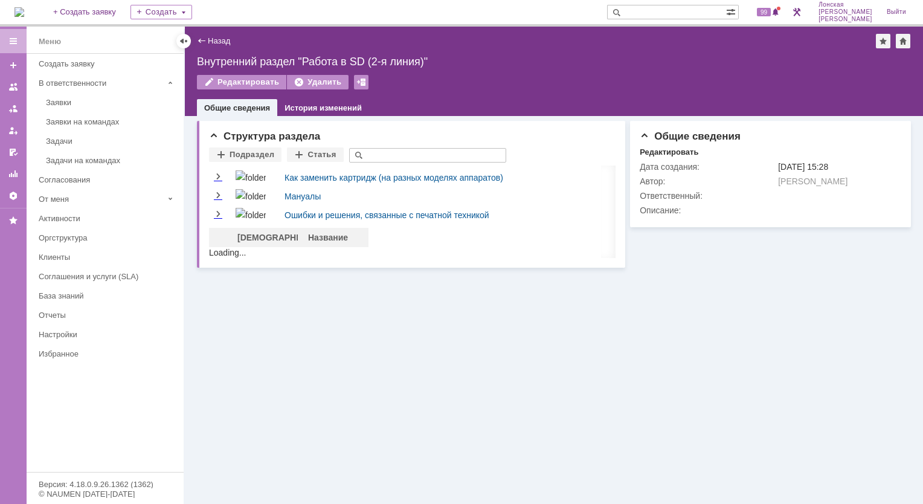
click at [198, 44] on div "Назад" at bounding box center [213, 40] width 33 height 9
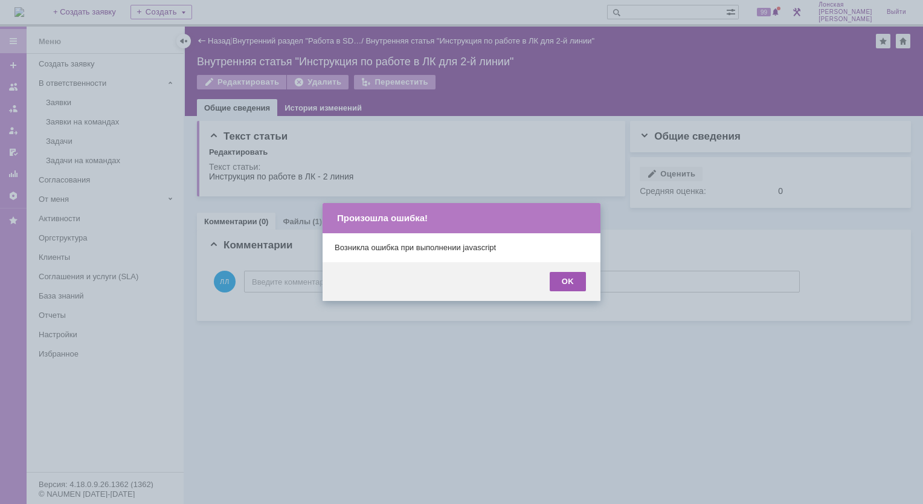
click at [576, 284] on div "OK" at bounding box center [568, 281] width 36 height 19
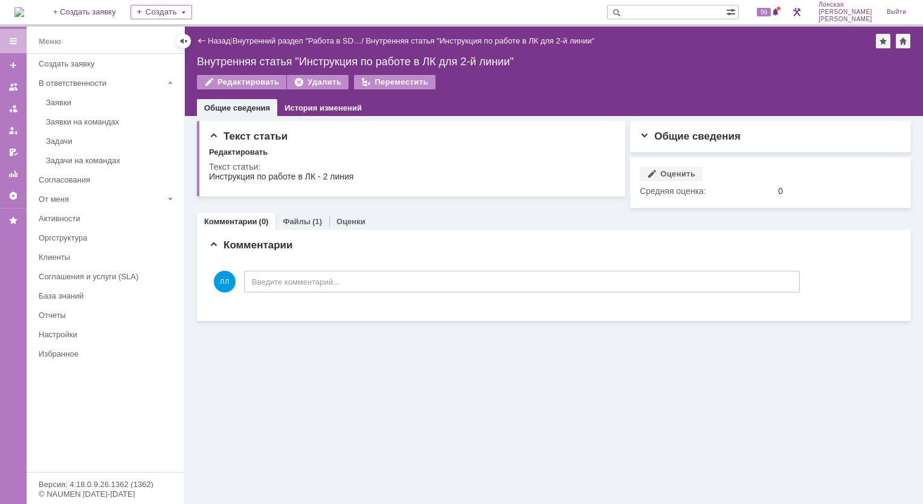
click at [199, 40] on div "Назад" at bounding box center [213, 40] width 33 height 9
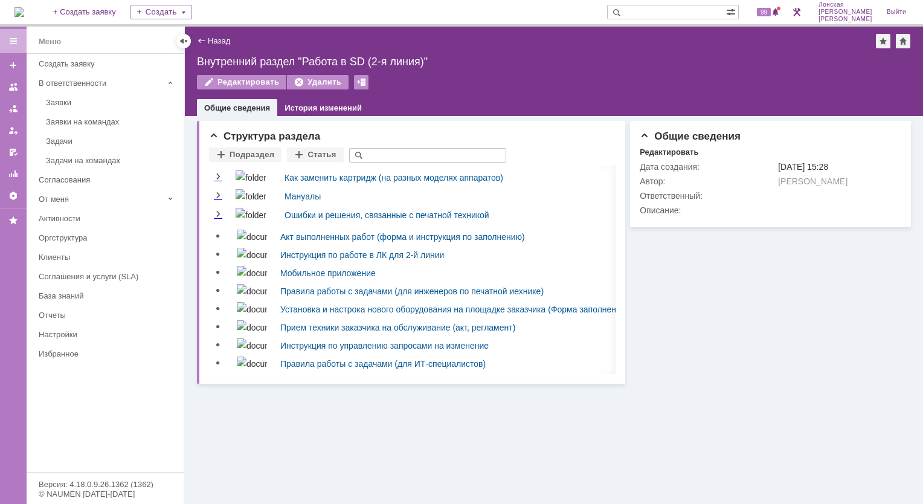
click at [203, 45] on div "Назад" at bounding box center [213, 40] width 33 height 9
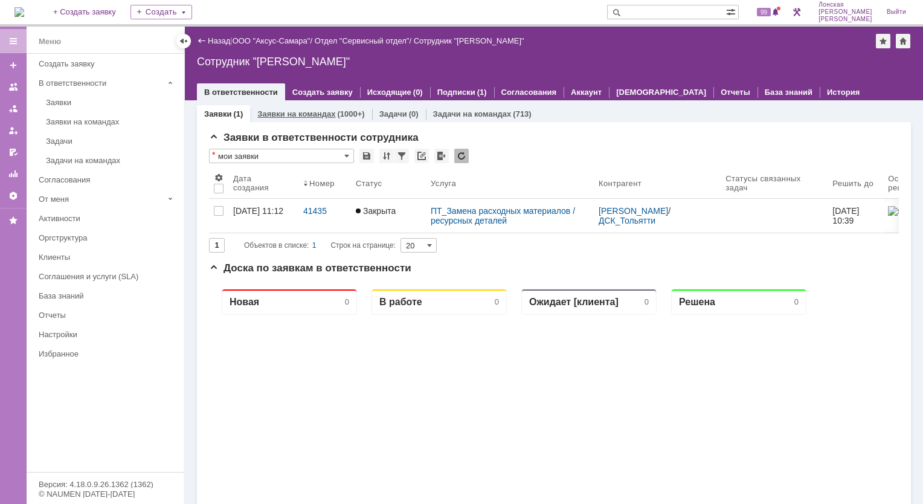
click at [268, 114] on link "Заявки на командах" at bounding box center [296, 113] width 78 height 9
